Goal: Navigation & Orientation: Find specific page/section

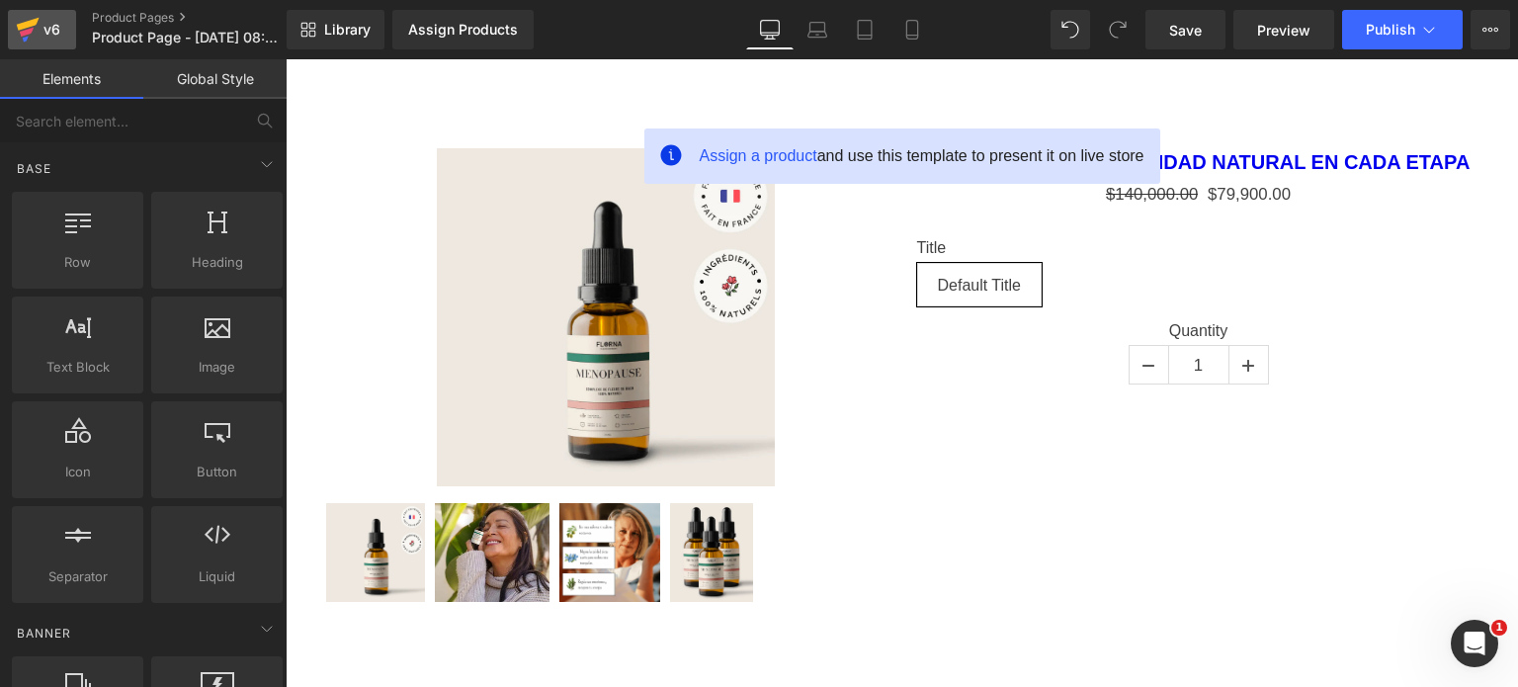
click at [27, 33] on icon at bounding box center [27, 32] width 14 height 9
click at [16, 20] on link "v6" at bounding box center [42, 30] width 68 height 40
